Goal: Task Accomplishment & Management: Use online tool/utility

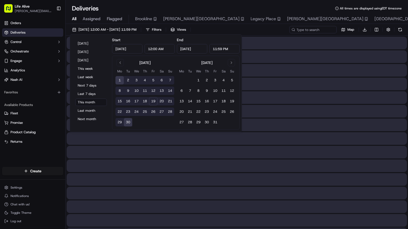
click at [300, 32] on input at bounding box center [313, 29] width 47 height 7
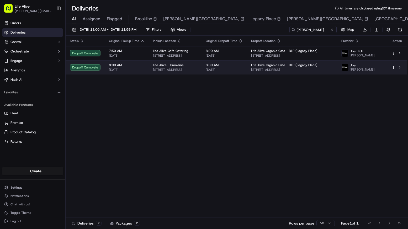
type input "maryanne"
click at [292, 67] on span "Life Alive Organic Cafe - DLP (Legacy Place)" at bounding box center [284, 65] width 66 height 4
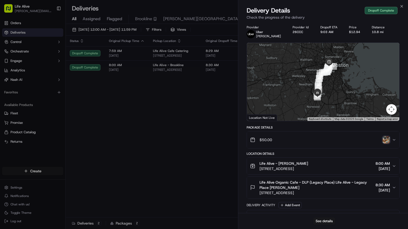
click at [323, 214] on div "See details" at bounding box center [323, 221] width 170 height 16
click at [323, 219] on button "See details" at bounding box center [324, 221] width 22 height 7
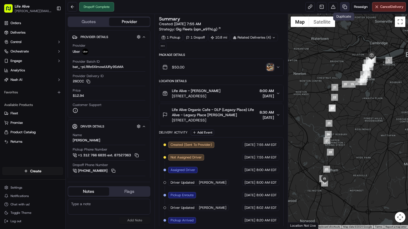
click at [344, 7] on link at bounding box center [344, 6] width 9 height 9
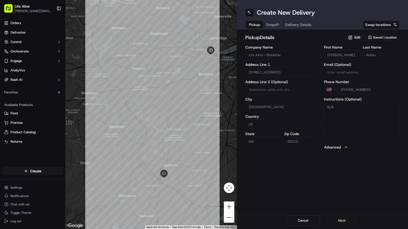
click at [341, 218] on button "Next" at bounding box center [342, 220] width 34 height 10
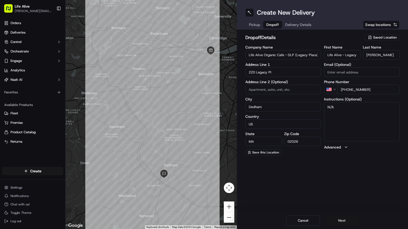
click at [341, 218] on button "Next" at bounding box center [342, 220] width 34 height 10
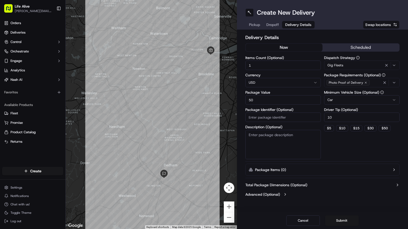
click at [344, 66] on div "Gig Fleets" at bounding box center [361, 65] width 73 height 6
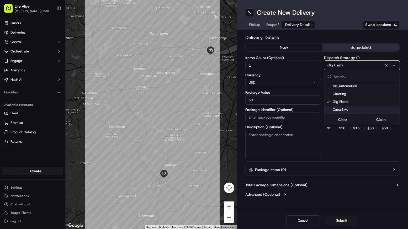
click at [351, 152] on html "Life Alive [PERSON_NAME][EMAIL_ADDRESS][DOMAIN_NAME] Toggle Sidebar Orders Deli…" at bounding box center [204, 114] width 408 height 229
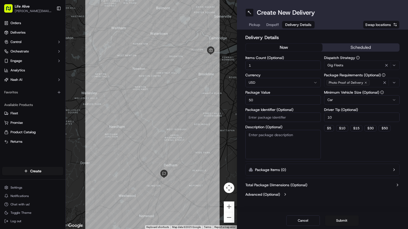
click at [336, 118] on input "10" at bounding box center [362, 117] width 76 height 9
click at [337, 154] on div "Dispatch Strategy Gig Fleets Package Requirements (Optional) Photo Proof of Del…" at bounding box center [362, 107] width 76 height 103
click at [344, 221] on button "Submit" at bounding box center [342, 220] width 34 height 10
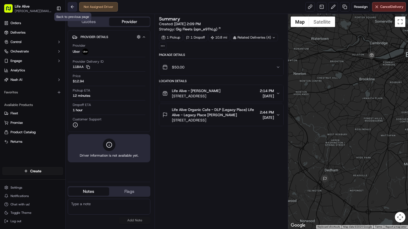
click at [73, 4] on button at bounding box center [72, 6] width 9 height 9
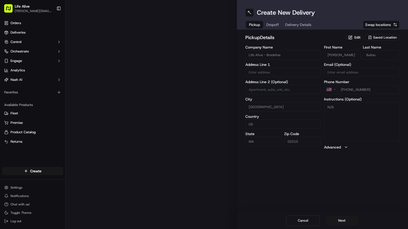
type input "[STREET_ADDRESS]"
